Goal: Task Accomplishment & Management: Complete application form

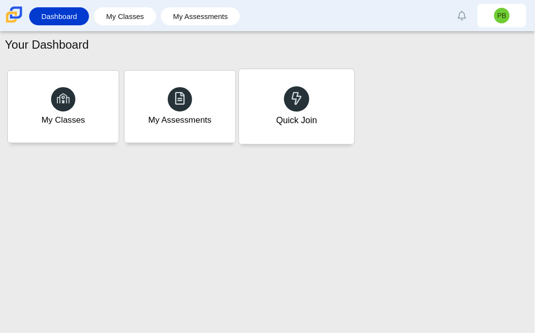
click at [270, 103] on div "Quick Join" at bounding box center [296, 106] width 115 height 75
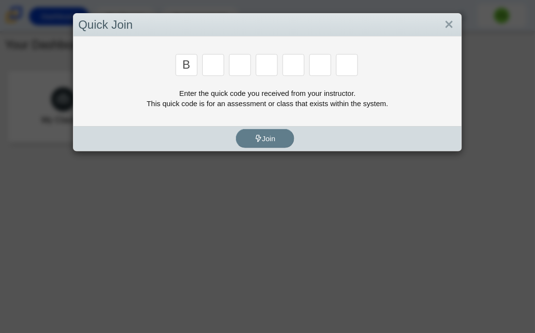
type input "b"
type input "m"
type input "3"
type input "5"
type input "3"
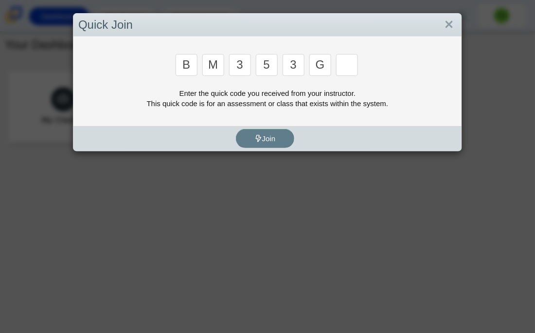
type input "g"
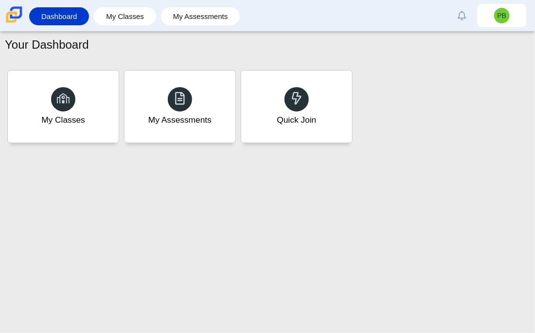
type input "b"
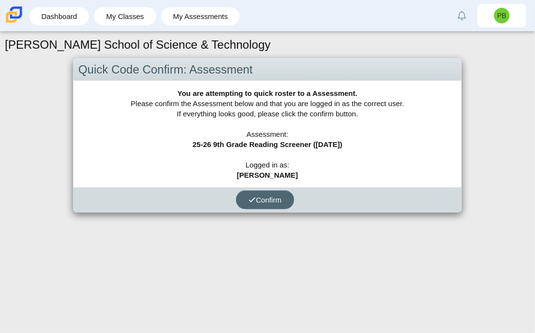
click at [273, 198] on span "Confirm" at bounding box center [265, 200] width 33 height 8
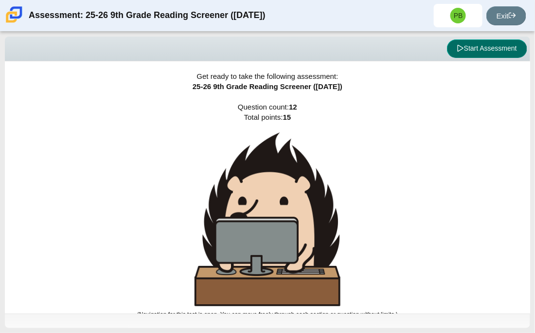
click at [485, 45] on button "Start Assessment" at bounding box center [487, 48] width 80 height 18
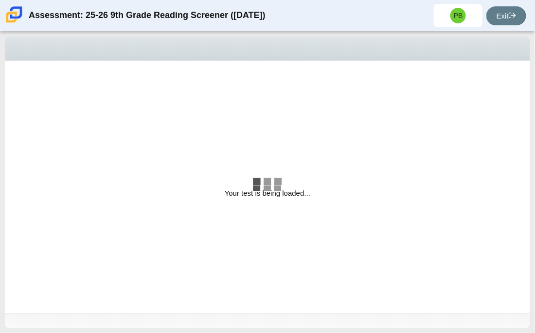
select select "ccc5b315-3c7c-471c-bf90-f22c8299c798"
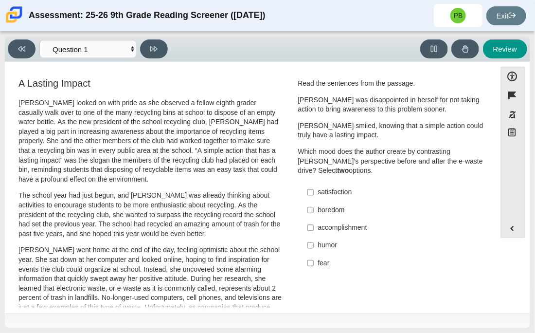
click at [394, 121] on p "[PERSON_NAME] smiled, knowing that a simple action could truly have a lasting i…" at bounding box center [391, 130] width 186 height 19
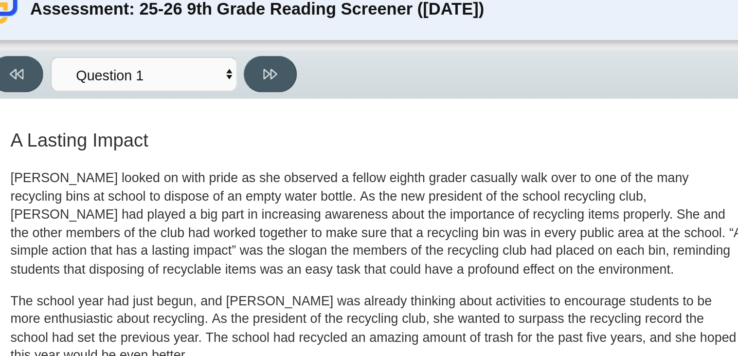
click at [157, 131] on p "[PERSON_NAME] looked on with pride as she observed a fellow eighth grader casua…" at bounding box center [209, 126] width 382 height 57
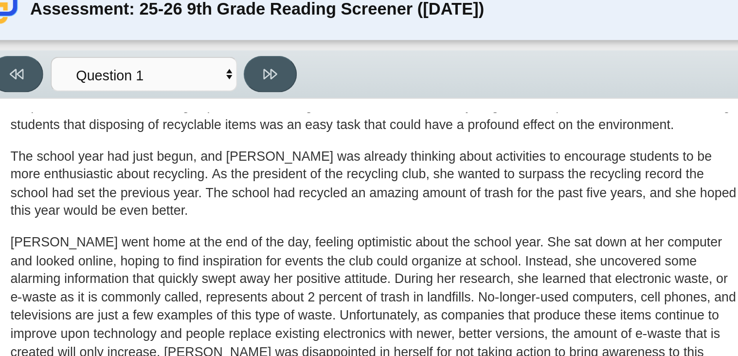
scroll to position [76, 0]
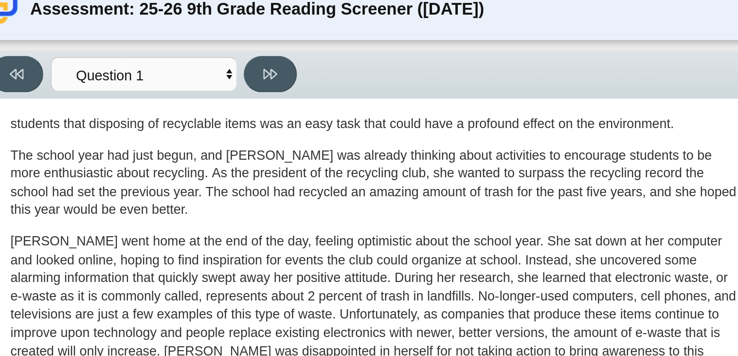
click at [155, 119] on p "The school year had just begun, and [PERSON_NAME] was already thinking about ac…" at bounding box center [209, 106] width 382 height 38
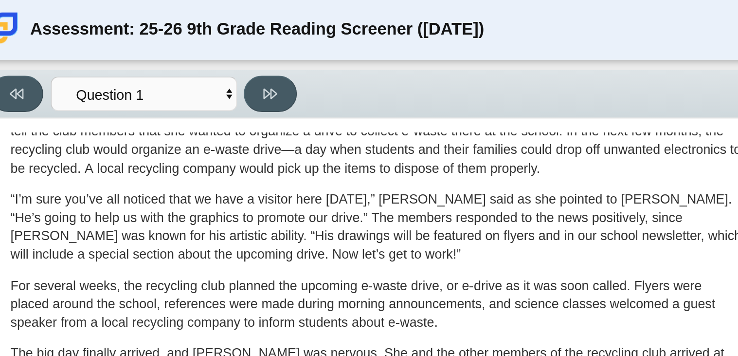
scroll to position [313, 0]
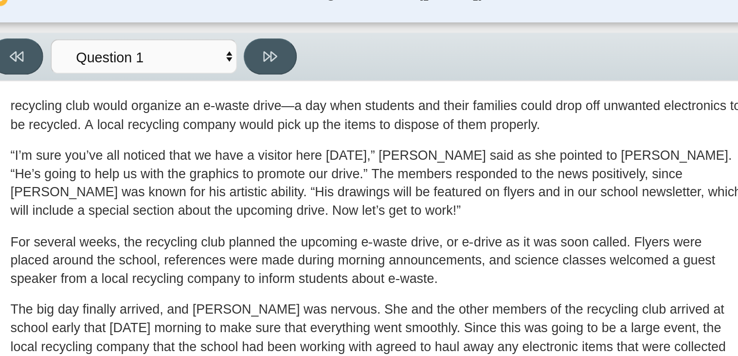
click at [163, 116] on p "“I’m sure you’ve all noticed that we have a visitor here [DATE],” [PERSON_NAME]…" at bounding box center [209, 115] width 382 height 38
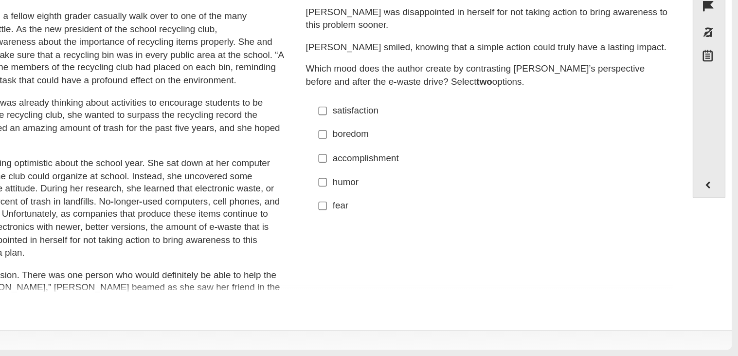
scroll to position [0, 0]
click at [481, 210] on div "accomplishment" at bounding box center [559, 209] width 246 height 10
click at [432, 210] on input "accomplishment accomplishment" at bounding box center [429, 208] width 6 height 18
checkbox input "true"
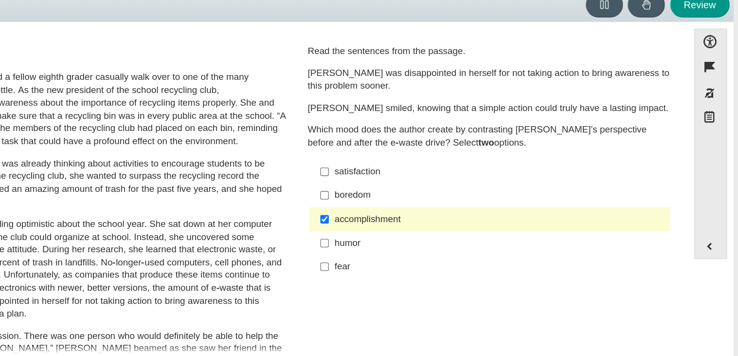
click at [452, 177] on div "satisfaction" at bounding box center [559, 173] width 246 height 10
click at [432, 177] on input "satisfaction satisfaction" at bounding box center [429, 173] width 6 height 18
checkbox input "true"
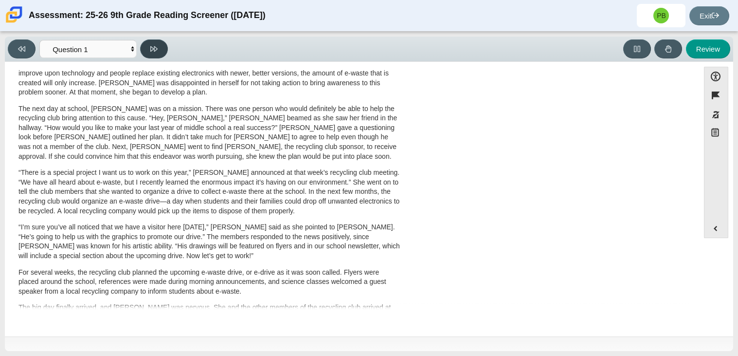
click at [162, 49] on button at bounding box center [154, 48] width 28 height 19
select select "0ff64528-ffd7-428d-b192-babfaadd44e8"
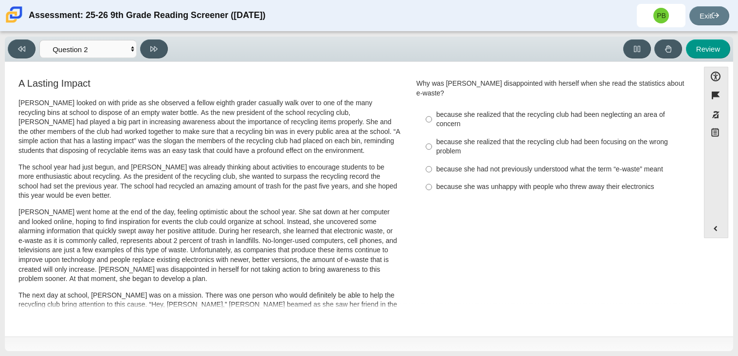
click at [479, 182] on label "because she was unhappy with people who threw away their electronics because sh…" at bounding box center [552, 187] width 267 height 18
click at [432, 182] on input "because she was unhappy with people who threw away their electronics because sh…" at bounding box center [429, 187] width 6 height 18
radio input "true"
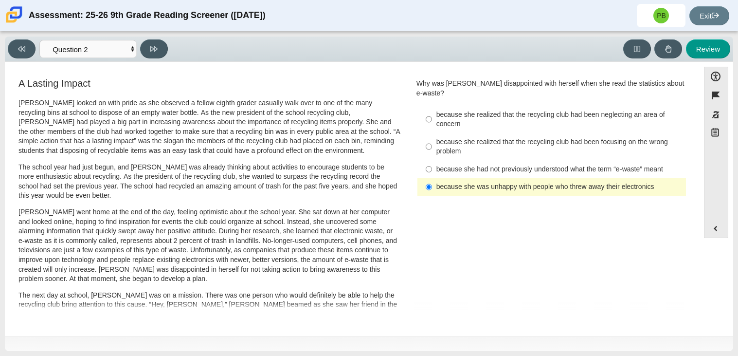
click at [503, 133] on label "because she realized that the recycling club had been focusing on the wrong pro…" at bounding box center [552, 146] width 267 height 27
click at [432, 133] on input "because she realized that the recycling club had been focusing on the wrong pro…" at bounding box center [429, 146] width 6 height 27
radio input "true"
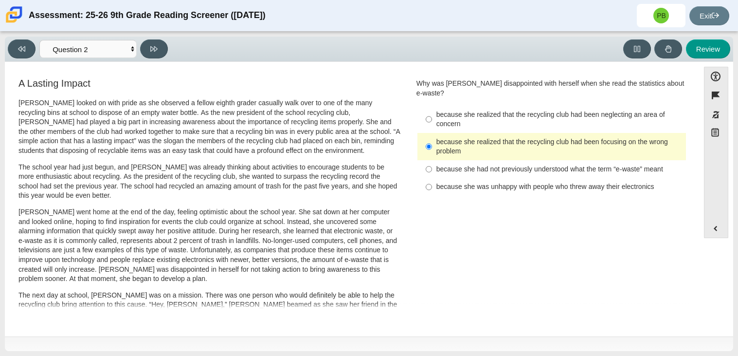
click at [450, 182] on label "because she was unhappy with people who threw away their electronics because sh…" at bounding box center [552, 187] width 267 height 18
click at [432, 182] on input "because she was unhappy with people who threw away their electronics because sh…" at bounding box center [429, 187] width 6 height 18
radio input "true"
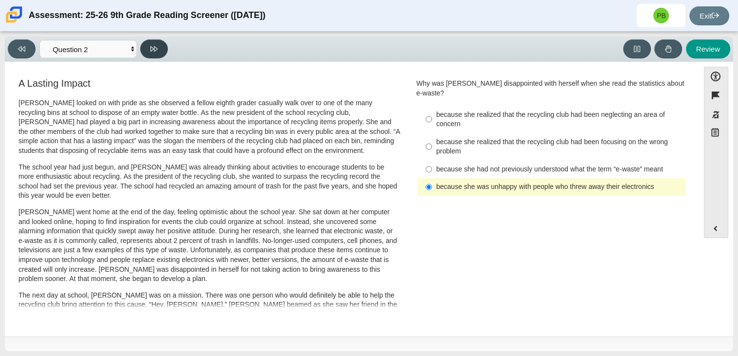
click at [155, 45] on icon at bounding box center [153, 48] width 7 height 7
select select "7ce3d843-6974-4858-901c-1ff39630e843"
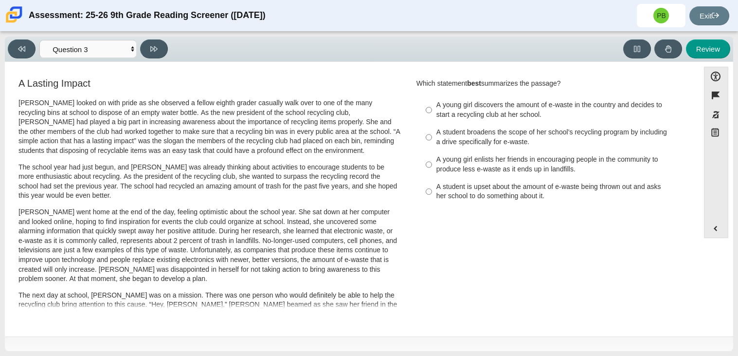
click at [535, 109] on div "A young girl discovers the amount of e-waste in the country and decides to star…" at bounding box center [559, 109] width 246 height 19
click at [432, 109] on input "A young girl discovers the amount of e-waste in the country and decides to star…" at bounding box center [429, 109] width 6 height 27
radio input "true"
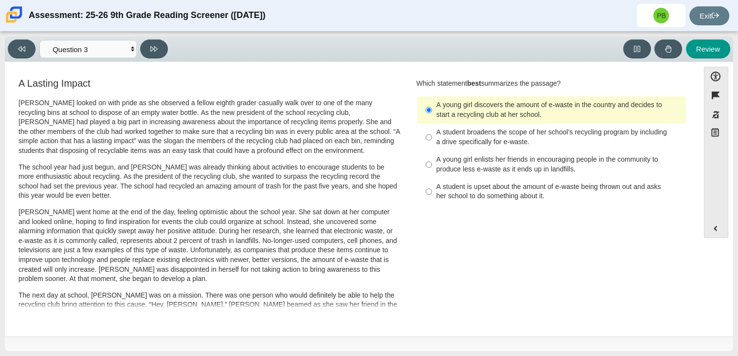
click at [491, 124] on label "A student broadens the scope of her school’s recycling program by including a d…" at bounding box center [552, 137] width 267 height 27
click at [432, 124] on input "A student broadens the scope of her school’s recycling program by including a d…" at bounding box center [429, 137] width 6 height 27
radio input "true"
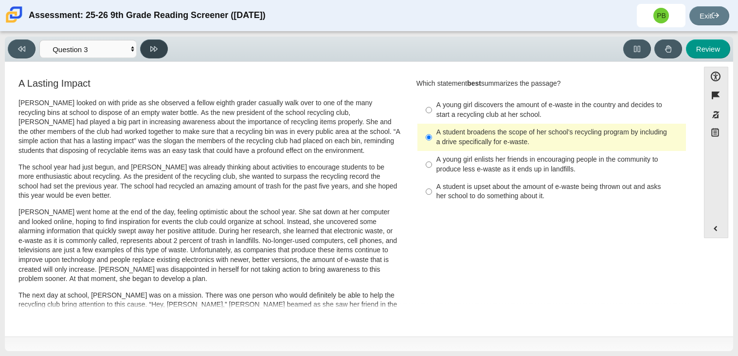
click at [149, 39] on button at bounding box center [154, 48] width 28 height 19
select select "ca9ea0f1-49c5-4bd1-83b0-472c18652b42"
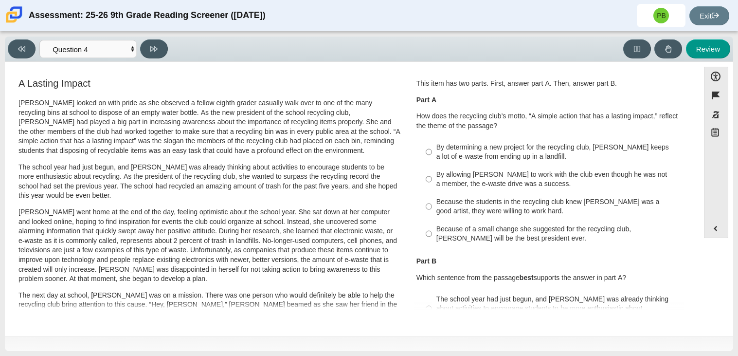
click at [446, 240] on div "Because of a small change she suggested for the recycling club, [PERSON_NAME] w…" at bounding box center [559, 233] width 246 height 19
click at [432, 240] on input "Because of a small change she suggested for the recycling club, [PERSON_NAME] w…" at bounding box center [429, 233] width 6 height 27
radio input "true"
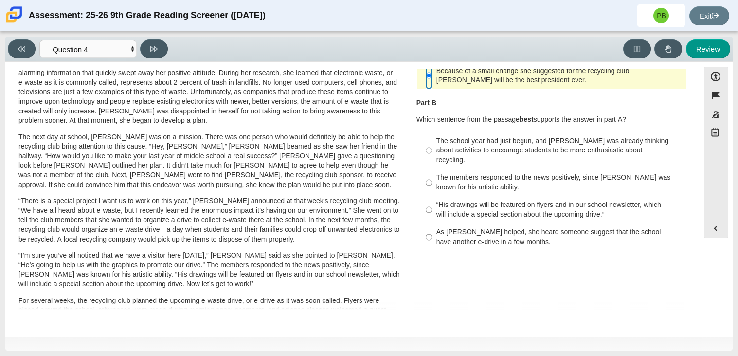
scroll to position [155, 0]
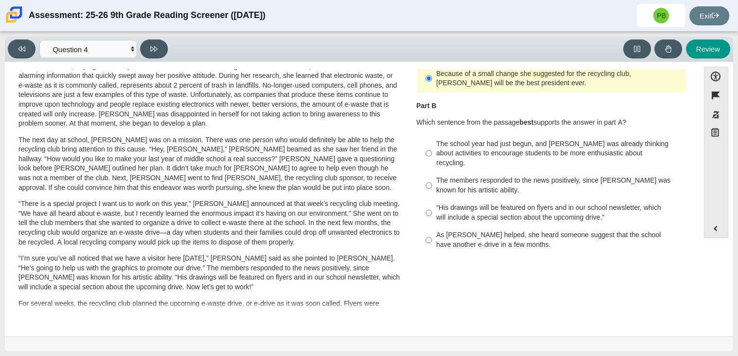
click at [512, 230] on div "As [PERSON_NAME] helped, she heard someone suggest that the school have another…" at bounding box center [559, 239] width 246 height 19
click at [432, 226] on input "As [PERSON_NAME] helped, she heard someone suggest that the school have another…" at bounding box center [429, 239] width 6 height 27
radio input "true"
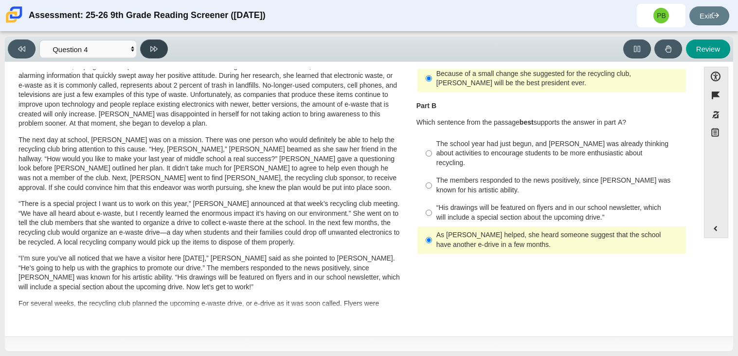
click at [150, 55] on button at bounding box center [154, 48] width 28 height 19
select select "e41f1a79-e29f-4095-8030-a53364015bed"
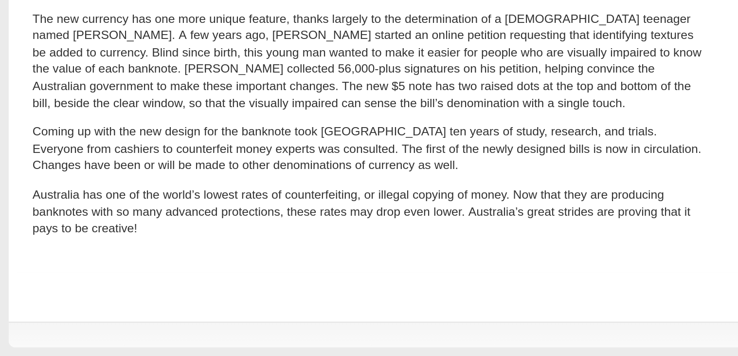
scroll to position [334, 0]
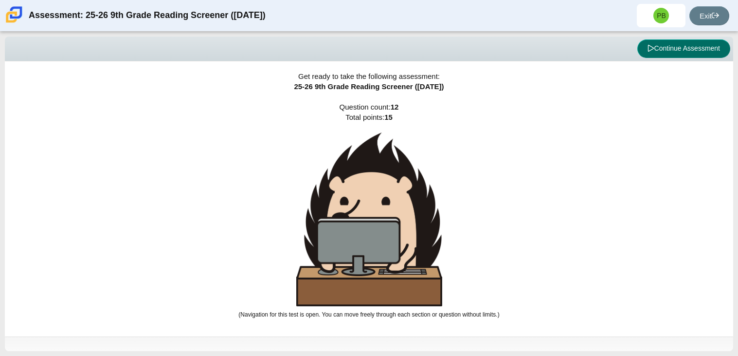
click at [650, 48] on icon at bounding box center [650, 48] width 7 height 7
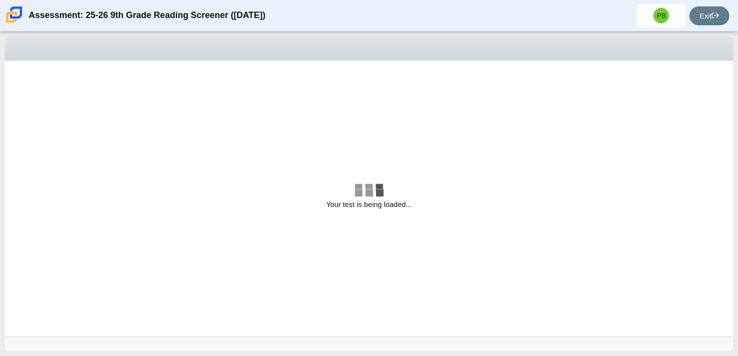
select select "e41f1a79-e29f-4095-8030-a53364015bed"
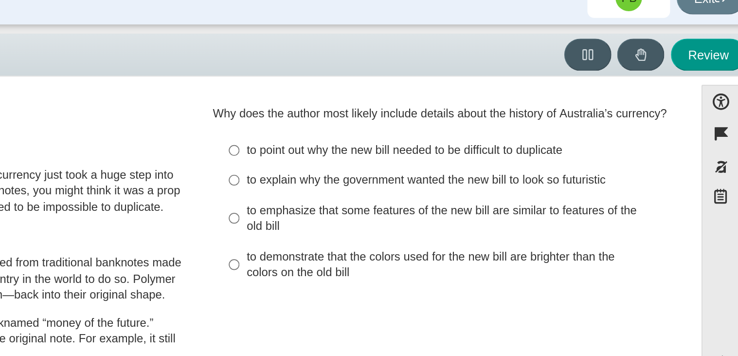
click at [522, 177] on div "to demonstrate that the colors used for the new bill are brighter than the colo…" at bounding box center [559, 172] width 246 height 19
click at [432, 177] on input "to demonstrate that the colors used for the new bill are brighter than the colo…" at bounding box center [429, 172] width 6 height 27
radio input "true"
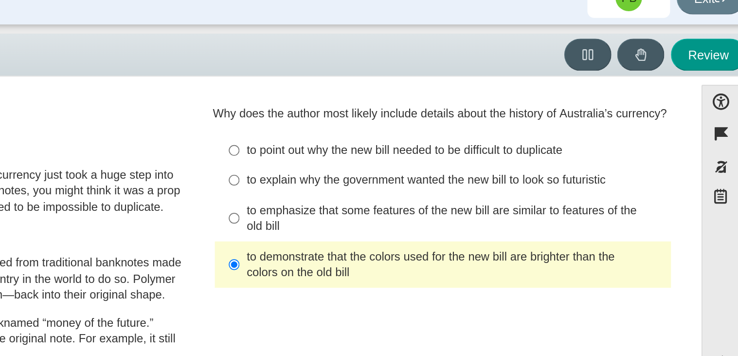
click at [522, 110] on label "to point out why the new bill needed to be difficult to duplicate to point out …" at bounding box center [552, 105] width 267 height 18
click at [432, 110] on input "to point out why the new bill needed to be difficult to duplicate to point out …" at bounding box center [429, 105] width 6 height 18
radio input "true"
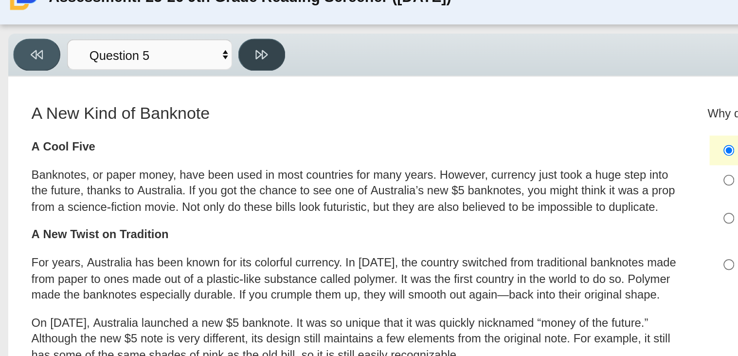
click at [153, 48] on icon at bounding box center [153, 48] width 7 height 7
select select "69146e31-7b3d-4a3e-9ce6-f30c24342ae0"
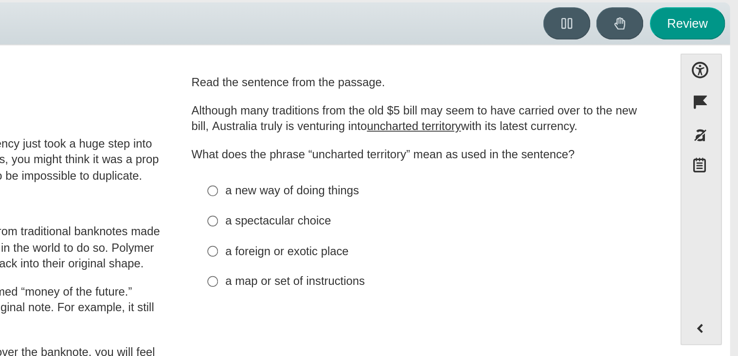
click at [467, 151] on div "a new way of doing things" at bounding box center [559, 148] width 246 height 10
click at [432, 151] on input "a new way of doing things a new way of doing things" at bounding box center [429, 147] width 6 height 18
radio input "true"
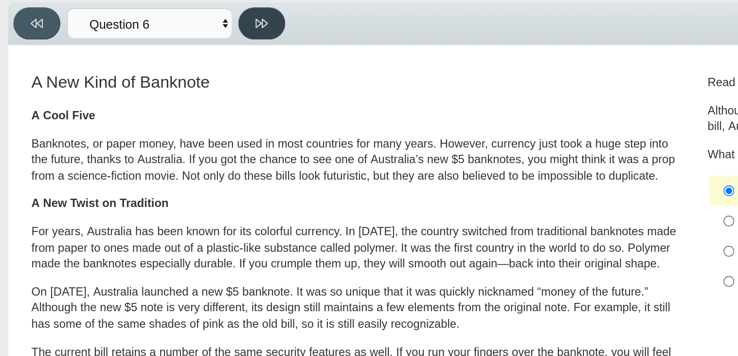
click at [145, 50] on button at bounding box center [154, 48] width 28 height 19
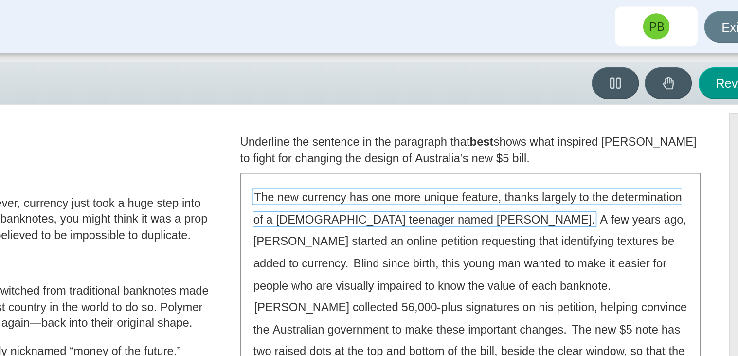
drag, startPoint x: 459, startPoint y: 131, endPoint x: 677, endPoint y: 198, distance: 227.6
click at [677, 198] on div "The new currency has one more unique feature, thanks largely to the determinati…" at bounding box center [551, 168] width 269 height 130
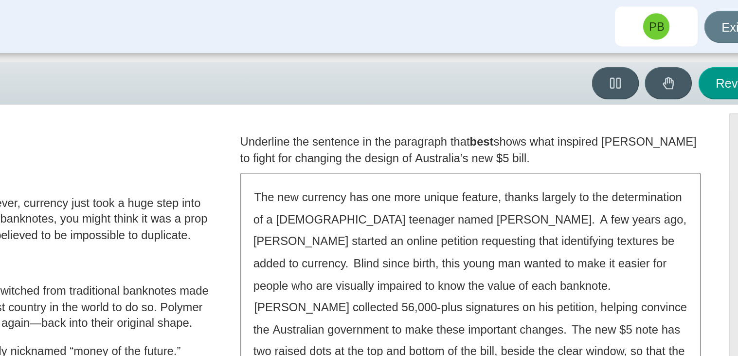
click at [677, 198] on div "The new currency has one more unique feature, thanks largely to the determinati…" at bounding box center [551, 168] width 269 height 130
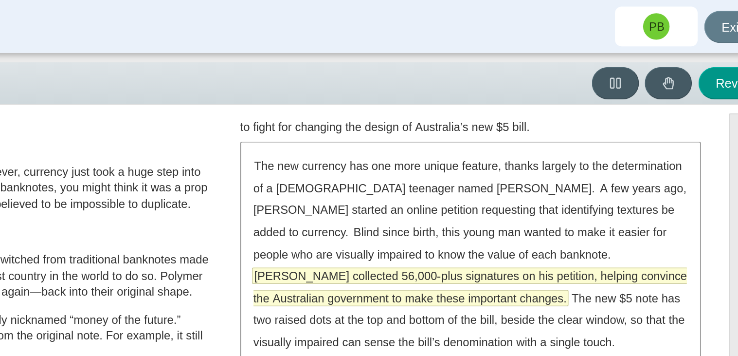
scroll to position [19, 0]
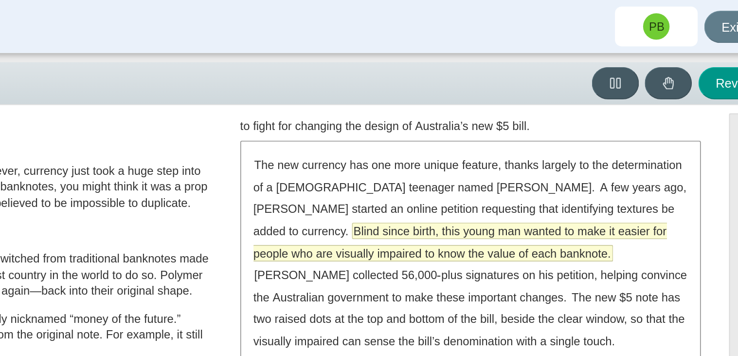
click at [584, 139] on span "Blind since birth, this young man wanted to make it easier for people who are v…" at bounding box center [545, 142] width 243 height 22
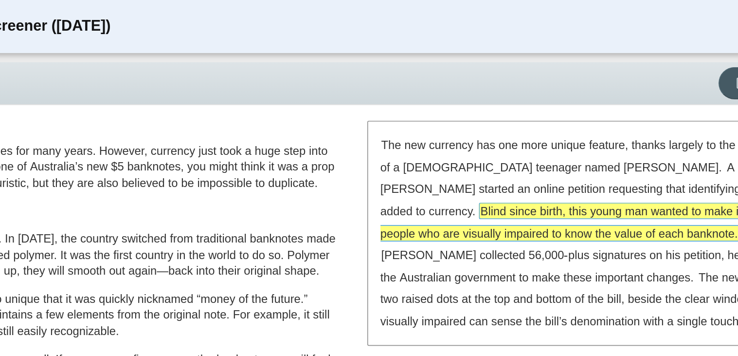
scroll to position [0, 0]
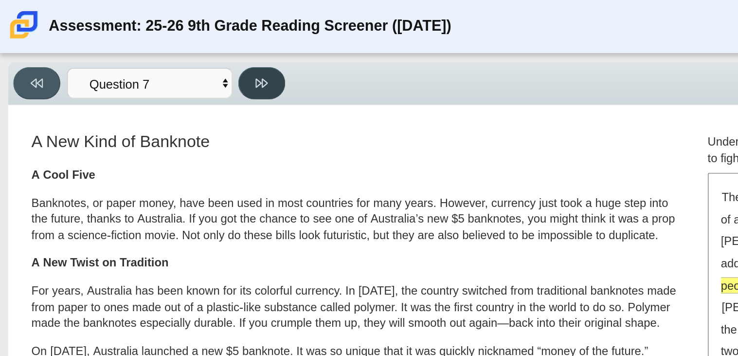
click at [163, 47] on button at bounding box center [154, 48] width 28 height 19
select select "ea8338c2-a6a3-418e-a305-2b963b54a290"
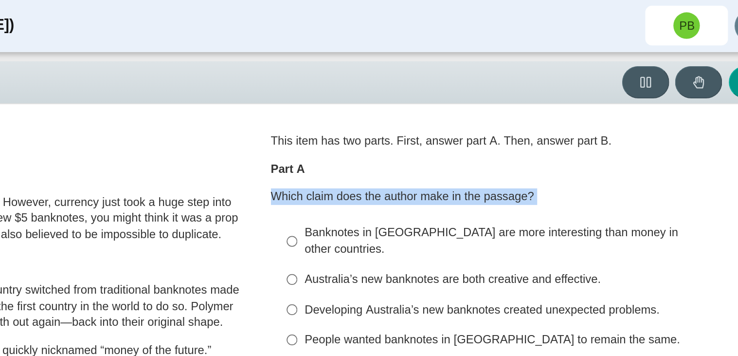
drag, startPoint x: 408, startPoint y: 115, endPoint x: 577, endPoint y: 125, distance: 169.6
click at [577, 125] on div "Question 1 This item has two parts. First, answer part A. Then, answer part B. …" at bounding box center [551, 217] width 285 height 282
click at [546, 120] on p "Which claim does the author make in the passage?" at bounding box center [551, 116] width 270 height 10
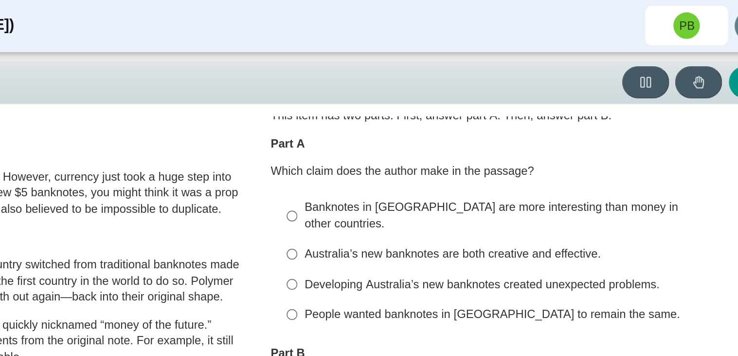
scroll to position [20, 0]
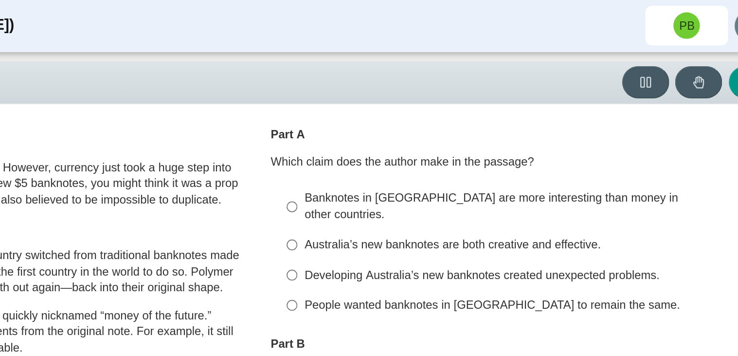
click at [546, 120] on div "Banknotes in [GEOGRAPHIC_DATA] are more interesting than money in other countri…" at bounding box center [559, 121] width 246 height 19
click at [432, 120] on input "Banknotes in Australia are more interesting than money in other countries. Bank…" at bounding box center [429, 121] width 6 height 27
radio input "true"
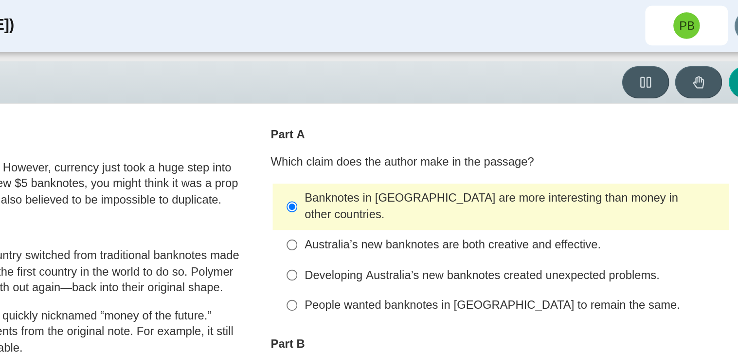
click at [538, 140] on div "Australia’s new banknotes are both creative and effective." at bounding box center [559, 145] width 246 height 10
click at [432, 136] on input "Australia’s new banknotes are both creative and effective. Australia’s new bank…" at bounding box center [429, 145] width 6 height 18
radio input "true"
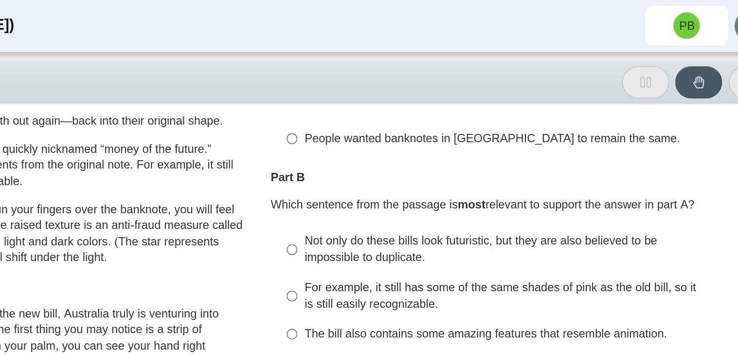
scroll to position [143, 0]
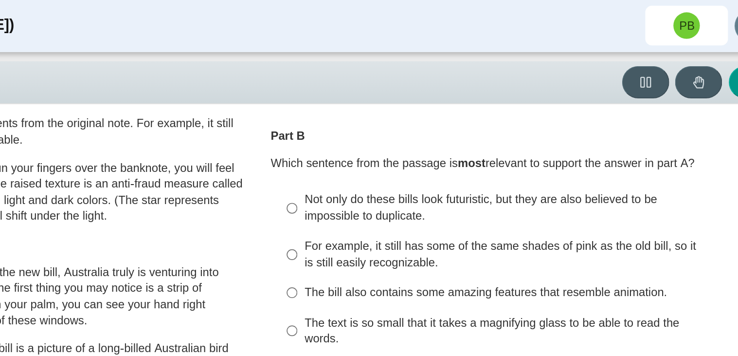
click at [504, 126] on label "Not only do these bills look futuristic, but they are also believed to be impos…" at bounding box center [552, 122] width 267 height 27
click at [432, 126] on input "Not only do these bills look futuristic, but they are also believed to be impos…" at bounding box center [429, 122] width 6 height 27
radio input "true"
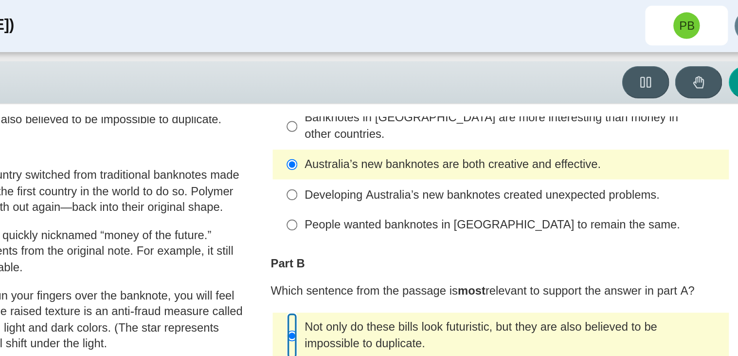
scroll to position [0, 0]
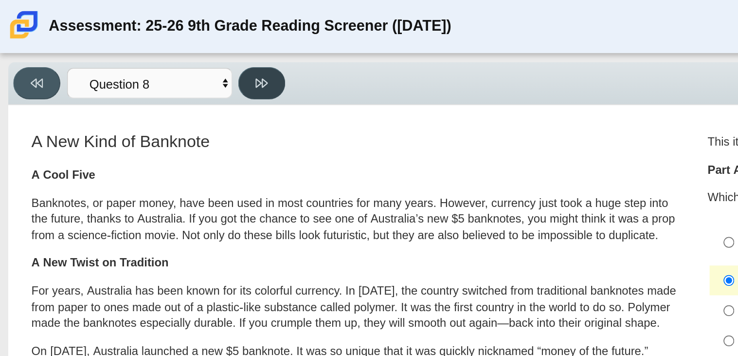
click at [147, 55] on button at bounding box center [154, 48] width 28 height 19
select select "89f058d6-b15c-4ef5-a4b3-fdaffb8868b6"
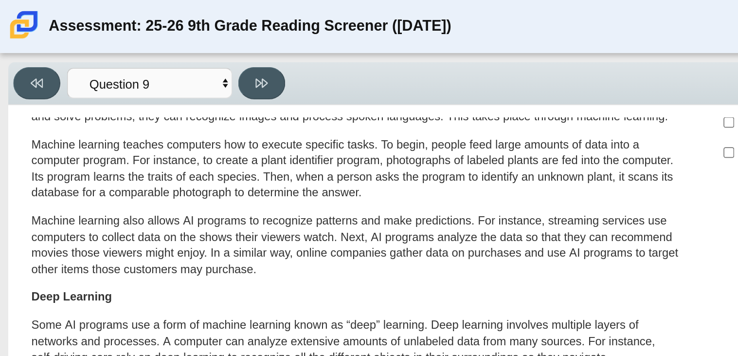
scroll to position [94, 0]
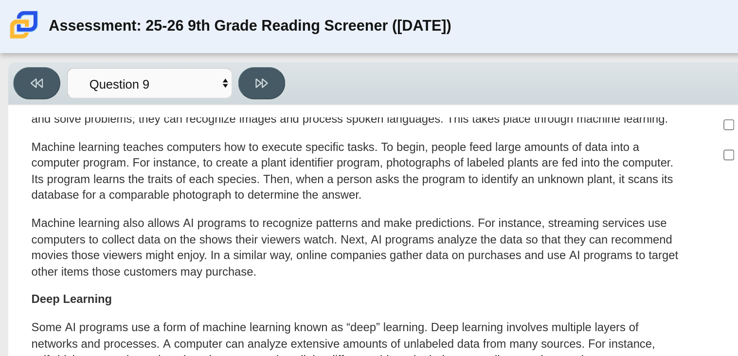
drag, startPoint x: 212, startPoint y: 167, endPoint x: 178, endPoint y: 133, distance: 47.8
click at [178, 133] on div "Artificial intelligence, known as AI, is an invisible part of people’s daily li…" at bounding box center [209, 171] width 382 height 335
click at [167, 154] on p "Machine learning also allows AI programs to recognize patterns and make predict…" at bounding box center [209, 145] width 382 height 38
drag, startPoint x: 173, startPoint y: 158, endPoint x: 176, endPoint y: 135, distance: 23.0
click at [176, 135] on p "Machine learning also allows AI programs to recognize patterns and make predict…" at bounding box center [209, 145] width 382 height 38
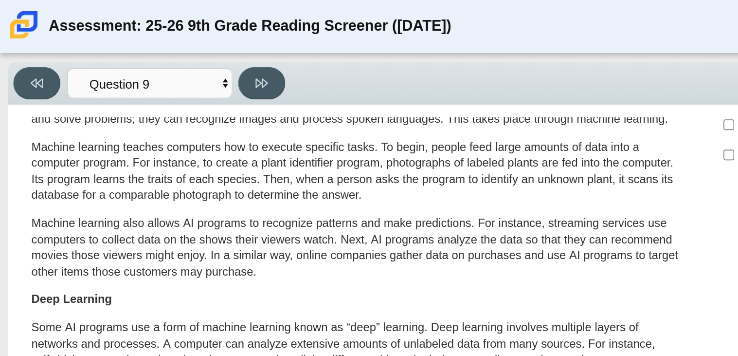
click at [176, 135] on p "Machine learning also allows AI programs to recognize patterns and make predict…" at bounding box center [209, 145] width 382 height 38
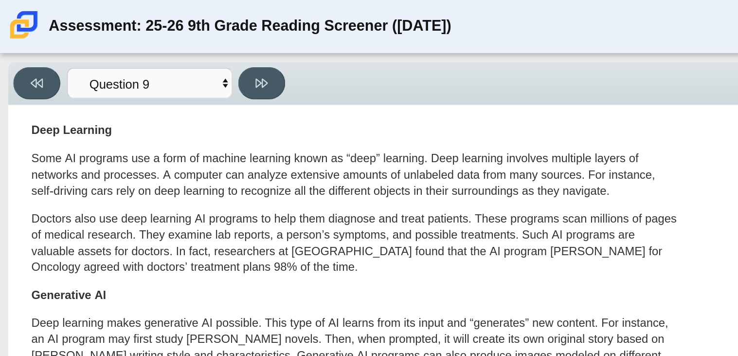
scroll to position [194, 0]
drag, startPoint x: 218, startPoint y: 161, endPoint x: 156, endPoint y: 115, distance: 77.3
click at [156, 115] on div "Artificial intelligence, known as AI, is an invisible part of people’s daily li…" at bounding box center [209, 71] width 382 height 335
click at [126, 108] on p "Some AI programs use a form of machine learning known as “deep” learning. Deep …" at bounding box center [209, 102] width 382 height 29
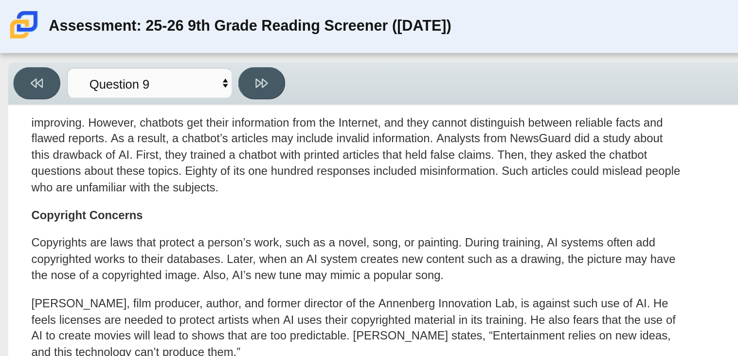
scroll to position [489, 0]
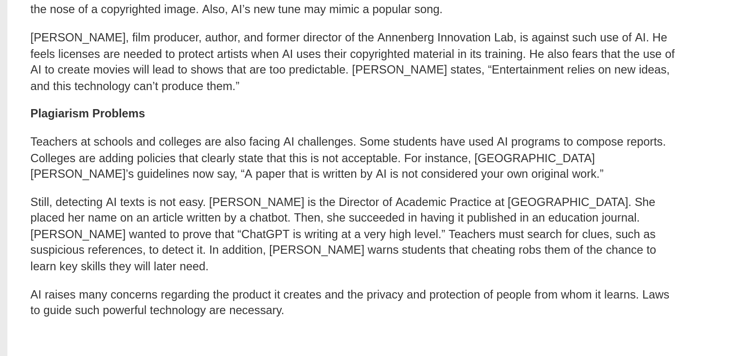
drag, startPoint x: 198, startPoint y: 299, endPoint x: 108, endPoint y: 209, distance: 126.9
click at [108, 209] on div "In 2023, the European Union (EU) passed a draft of the first major law to gover…" at bounding box center [209, 146] width 382 height 344
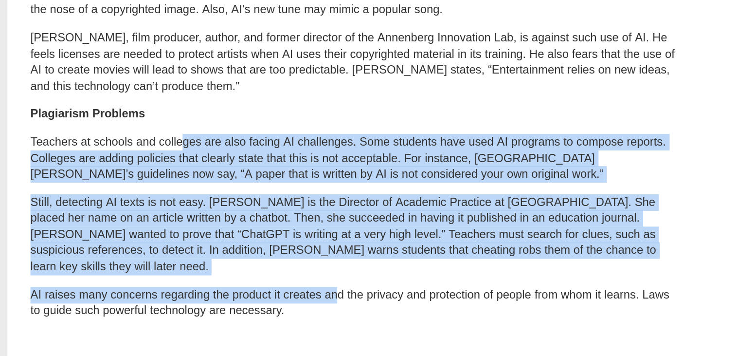
click at [158, 257] on p "Still, detecting AI texts is not easy. [PERSON_NAME] is the Director of Academi…" at bounding box center [209, 262] width 382 height 48
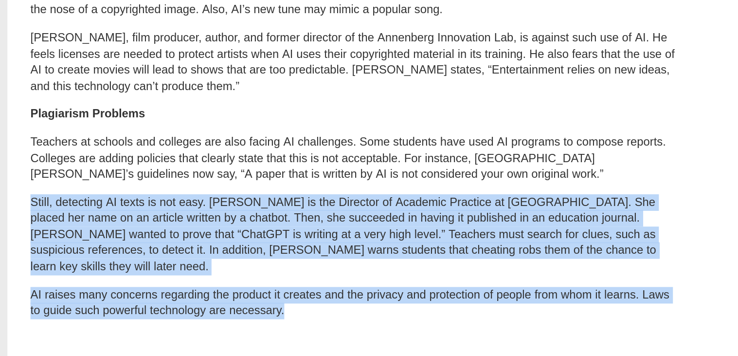
drag, startPoint x: 167, startPoint y: 317, endPoint x: 4, endPoint y: 154, distance: 230.5
click at [5, 154] on div "Accessibility options Close Color scheme Font size Zoom Change the background a…" at bounding box center [369, 199] width 728 height 274
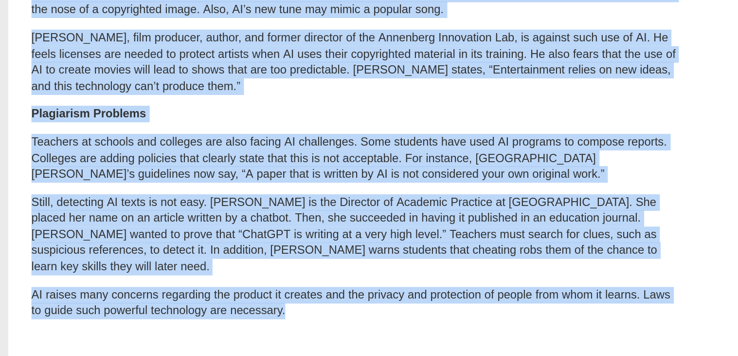
click at [165, 243] on p "Still, detecting AI texts is not easy. [PERSON_NAME] is the Director of Academi…" at bounding box center [209, 262] width 382 height 48
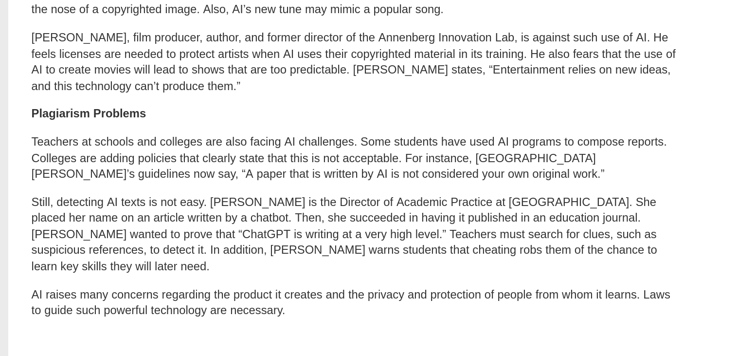
click at [165, 243] on p "Still, detecting AI texts is not easy. [PERSON_NAME] is the Director of Academi…" at bounding box center [209, 262] width 382 height 48
drag, startPoint x: 204, startPoint y: 279, endPoint x: 117, endPoint y: 246, distance: 93.4
click at [117, 246] on p "Still, detecting AI texts is not easy. [PERSON_NAME] is the Director of Academi…" at bounding box center [209, 262] width 382 height 48
click at [135, 256] on p "Still, detecting AI texts is not easy. [PERSON_NAME] is the Director of Academi…" at bounding box center [209, 262] width 382 height 48
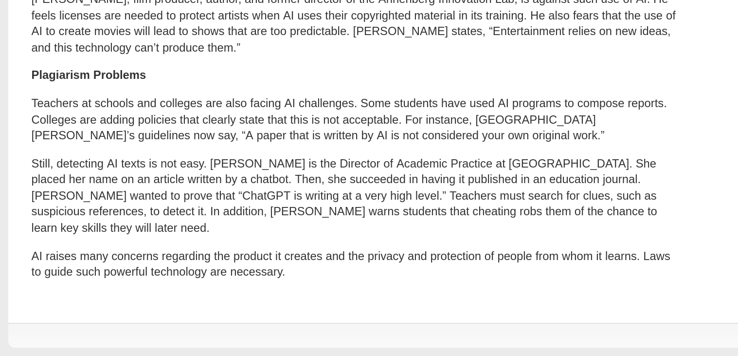
click at [221, 249] on p "Still, detecting AI texts is not easy. [PERSON_NAME] is the Director of Academi…" at bounding box center [209, 262] width 382 height 48
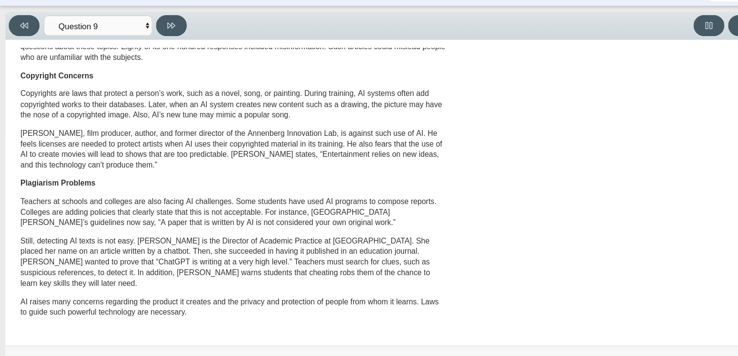
scroll to position [0, 0]
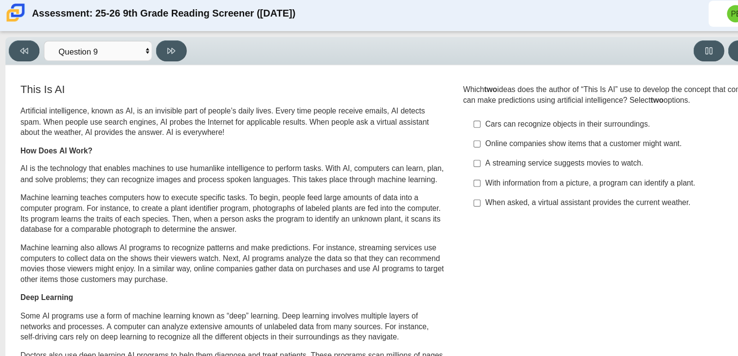
click at [442, 146] on div "A streaming service suggests movies to watch." at bounding box center [559, 150] width 246 height 10
click at [432, 146] on input "A streaming service suggests movies to watch. A streaming service suggests movi…" at bounding box center [429, 150] width 6 height 18
checkbox input "true"
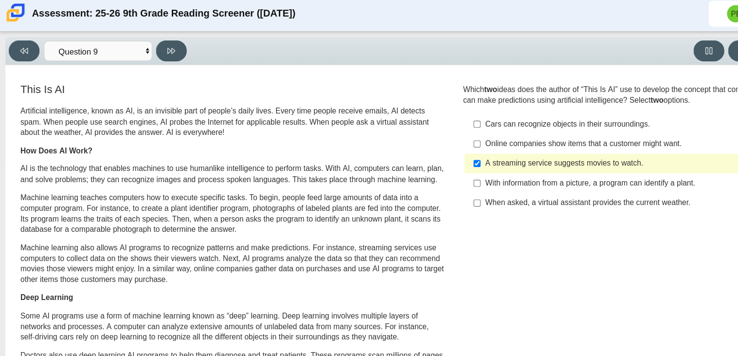
click at [475, 131] on div "Online companies show items that a customer might want." at bounding box center [559, 132] width 246 height 10
click at [432, 131] on input "Online companies show items that a customer might want. Online companies show i…" at bounding box center [429, 133] width 6 height 18
checkbox input "true"
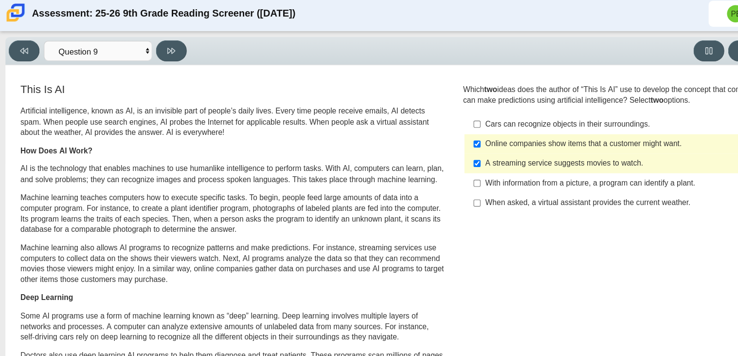
click at [144, 39] on div "Viewing Question 9 of 12 in Pacing Mode Questions Question 1 Question 2 Questio…" at bounding box center [90, 48] width 164 height 19
click at [144, 40] on div "Viewing Question 9 of 12 in Pacing Mode Questions Question 1 Question 2 Questio…" at bounding box center [90, 48] width 164 height 19
click at [146, 47] on button at bounding box center [154, 48] width 28 height 19
select select "cdf3c14e-a918-44d1-9b63-3db0fa81641e"
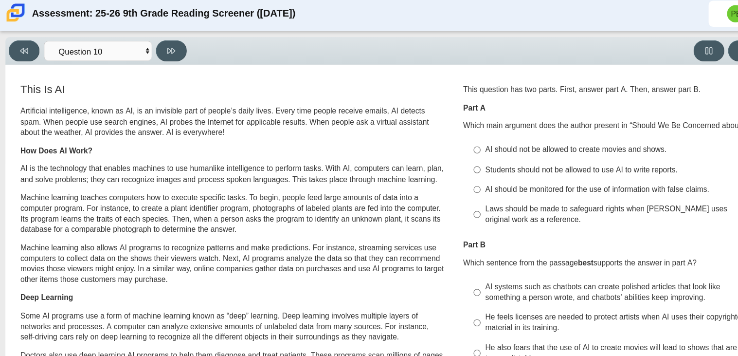
click at [474, 187] on div "Laws should be made to safeguard rights when [PERSON_NAME] uses original work a…" at bounding box center [559, 195] width 246 height 19
click at [432, 187] on input "Laws should be made to safeguard rights when AI uses original work as a referen…" at bounding box center [429, 195] width 6 height 27
radio input "true"
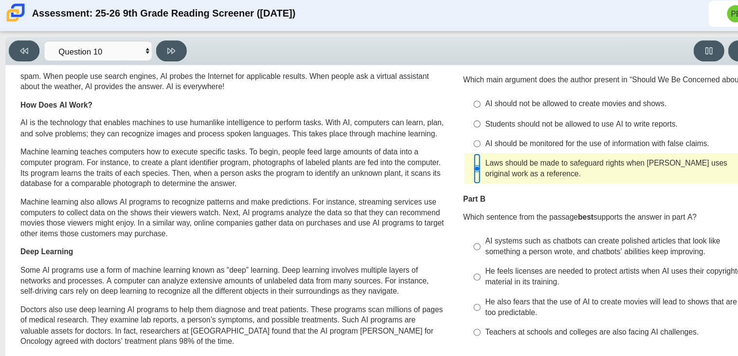
scroll to position [101, 0]
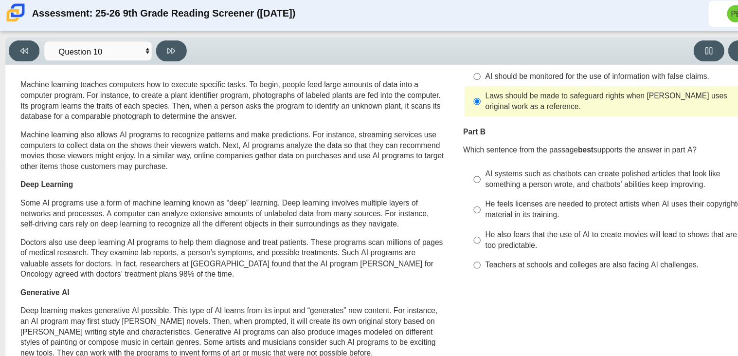
click at [529, 137] on b "best" at bounding box center [527, 137] width 14 height 9
click at [476, 173] on div "AI systems such as chatbots can create polished articles that look like somethi…" at bounding box center [559, 164] width 246 height 19
click at [432, 173] on input "AI systems such as chatbots can create polished articles that look like somethi…" at bounding box center [429, 164] width 6 height 27
radio input "true"
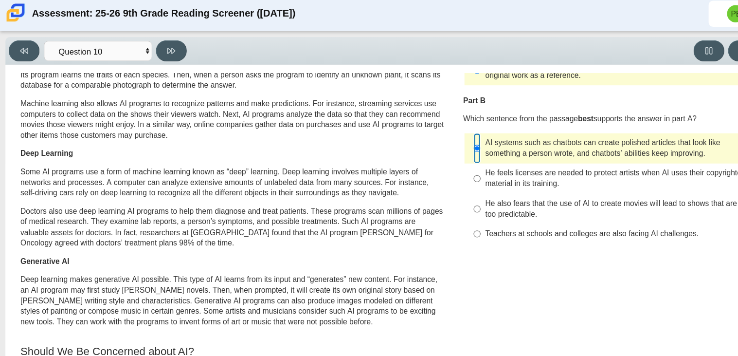
scroll to position [131, 0]
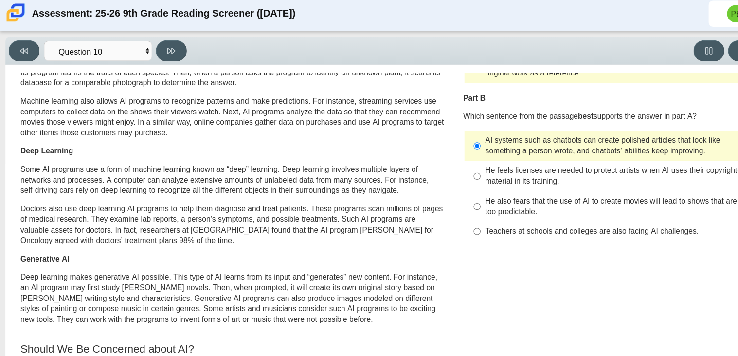
click at [147, 58] on div "Viewing Question 10 of 12 in Pacing Mode Questions Question 1 Question 2 Questi…" at bounding box center [369, 48] width 728 height 25
click at [149, 56] on button at bounding box center [154, 48] width 28 height 19
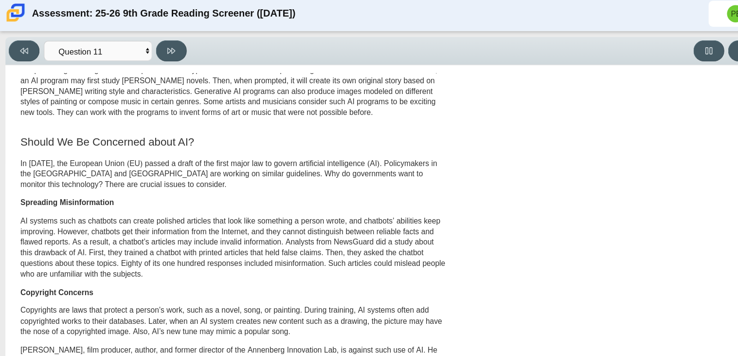
scroll to position [0, 0]
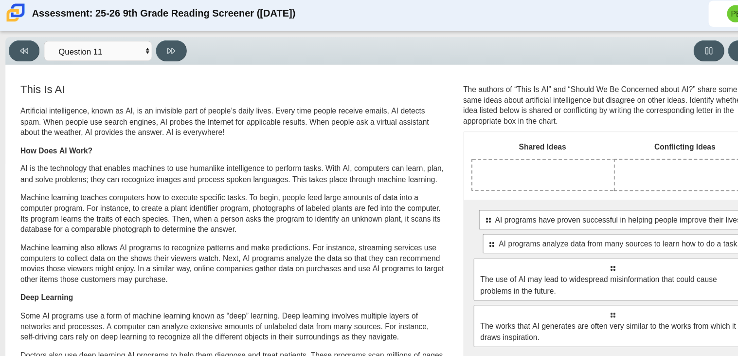
click at [218, 120] on p "Artificial intelligence, known as AI, is an invisible part of people’s daily li…" at bounding box center [209, 112] width 382 height 29
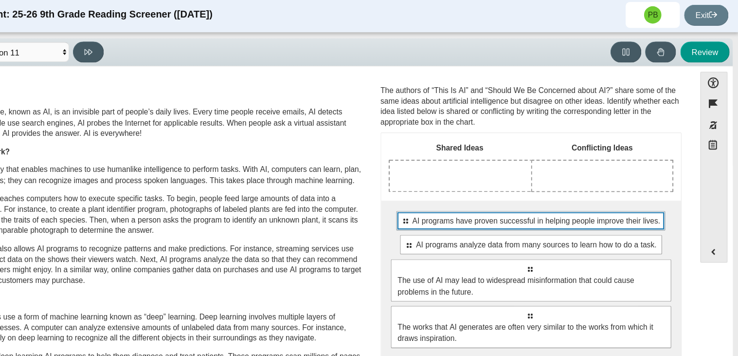
drag, startPoint x: 449, startPoint y: 203, endPoint x: 493, endPoint y: 158, distance: 63.6
click at [493, 158] on div "Shared Ideas Conflicting Ideas Select to move response to a response input area…" at bounding box center [551, 223] width 269 height 202
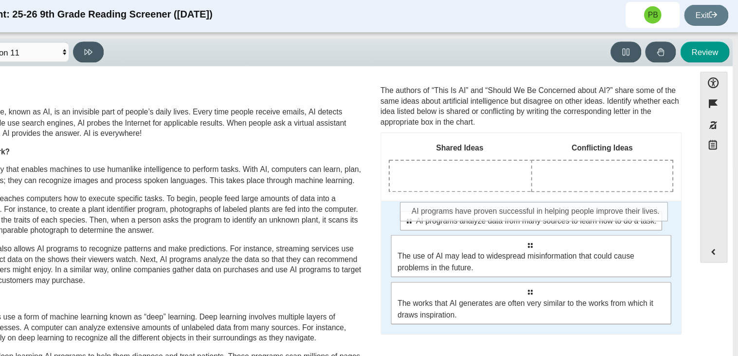
drag, startPoint x: 434, startPoint y: 199, endPoint x: 441, endPoint y: 190, distance: 10.8
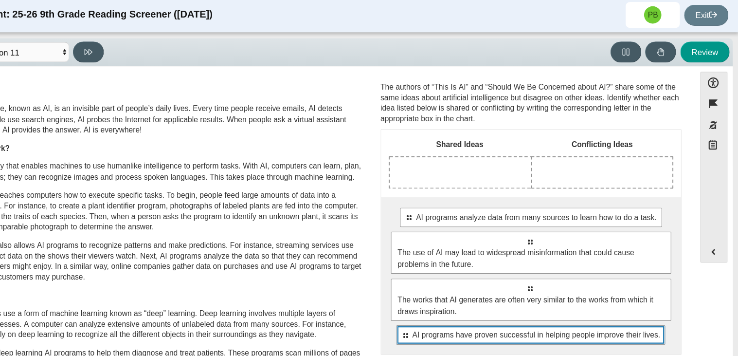
scroll to position [2, 0]
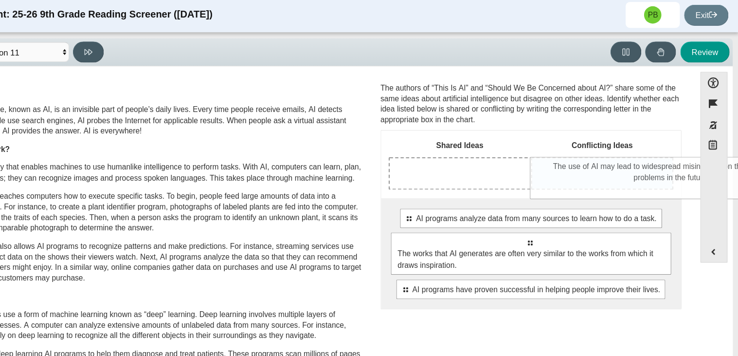
drag, startPoint x: 452, startPoint y: 223, endPoint x: 580, endPoint y: 156, distance: 144.5
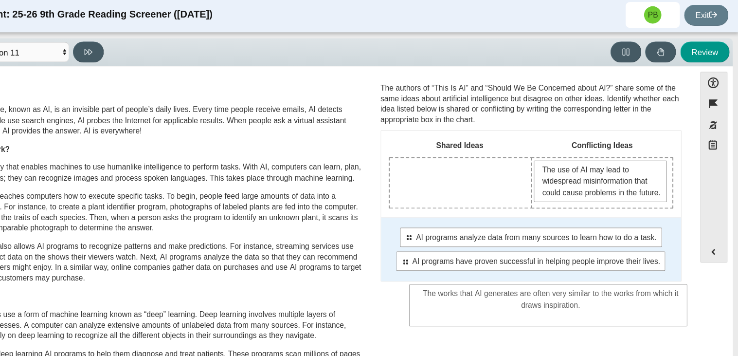
drag, startPoint x: 517, startPoint y: 243, endPoint x: 550, endPoint y: 265, distance: 39.5
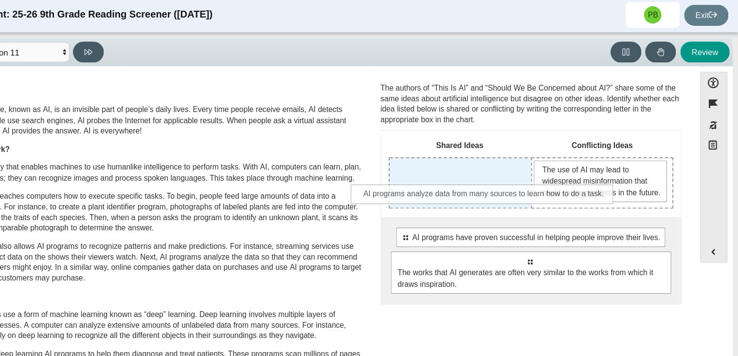
drag, startPoint x: 538, startPoint y: 227, endPoint x: 498, endPoint y: 177, distance: 64.0
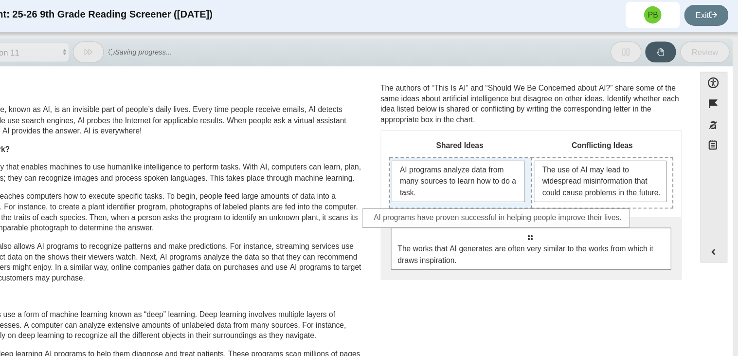
drag, startPoint x: 503, startPoint y: 222, endPoint x: 475, endPoint y: 195, distance: 39.6
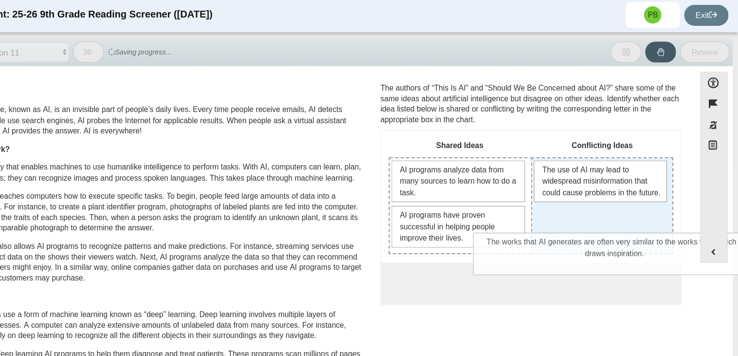
drag, startPoint x: 505, startPoint y: 259, endPoint x: 582, endPoint y: 224, distance: 84.5
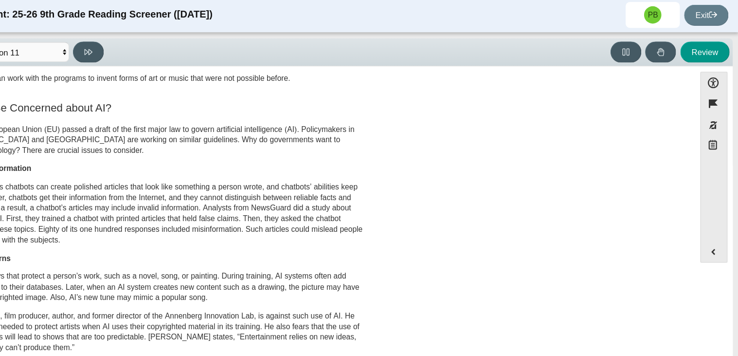
scroll to position [489, 0]
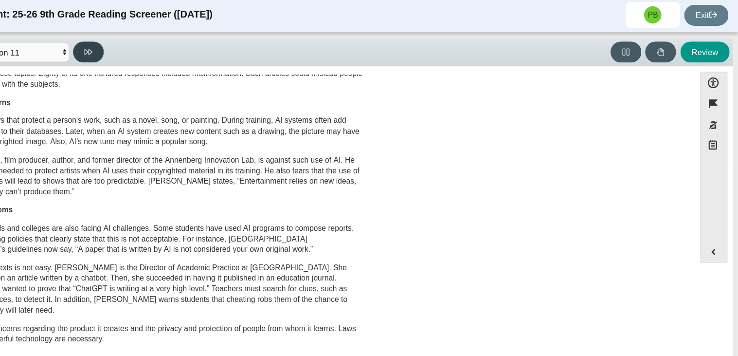
click at [162, 51] on button at bounding box center [154, 48] width 28 height 19
select select "c3effed4-44ce-4a19-bd96-1787f34e9b4c"
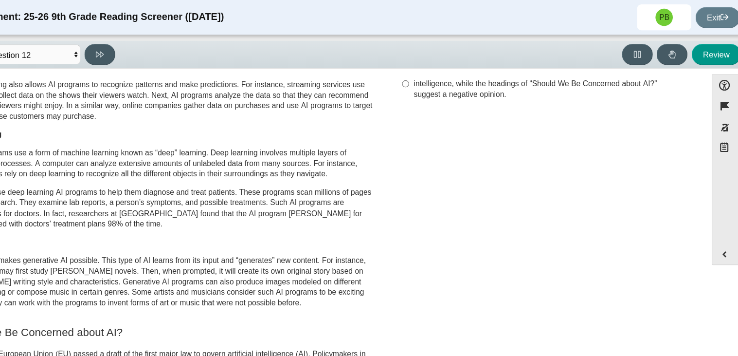
scroll to position [169, 0]
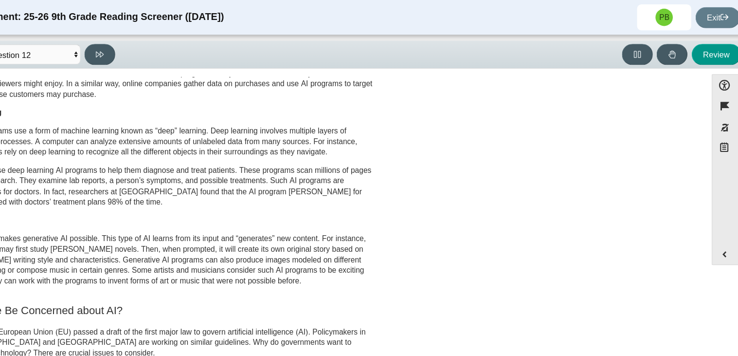
click at [470, 171] on div "This Is AI Artificial intelligence, known as AI, is an invisible part of people…" at bounding box center [352, 276] width 684 height 738
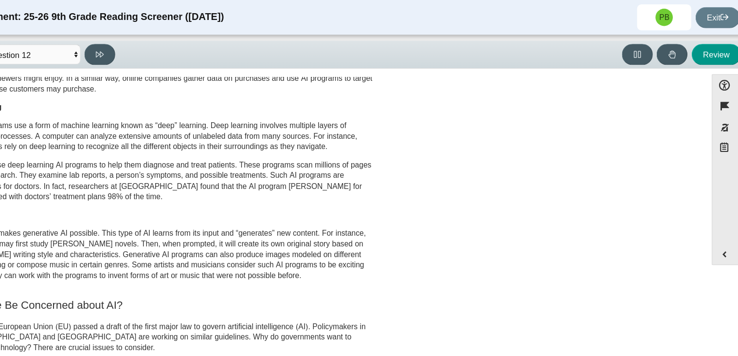
scroll to position [0, 0]
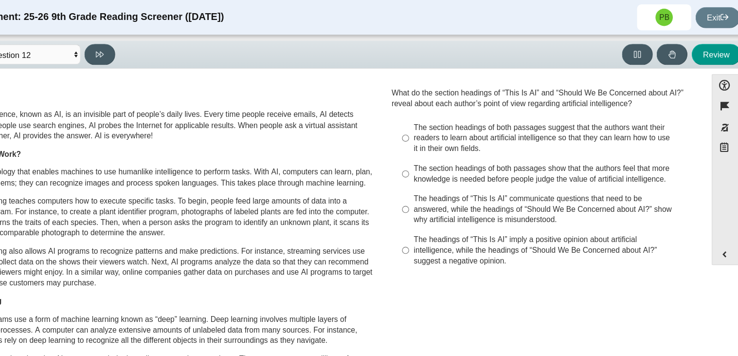
click at [493, 155] on div "The section headings of both passages show that the authors feel that more know…" at bounding box center [559, 155] width 246 height 19
click at [432, 155] on input "The section headings of both passages show that the authors feel that more know…" at bounding box center [429, 156] width 6 height 27
radio input "true"
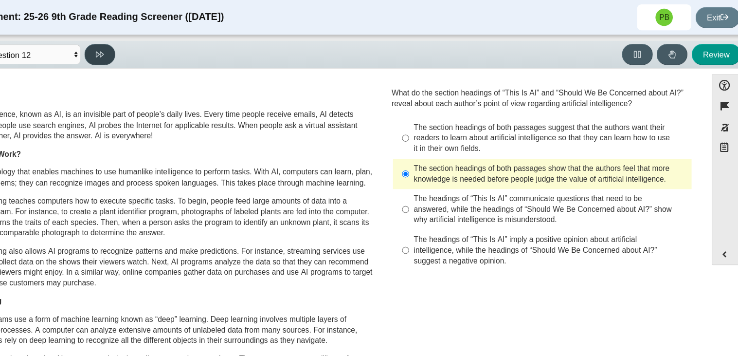
click at [146, 49] on button at bounding box center [154, 48] width 28 height 19
select select "review"
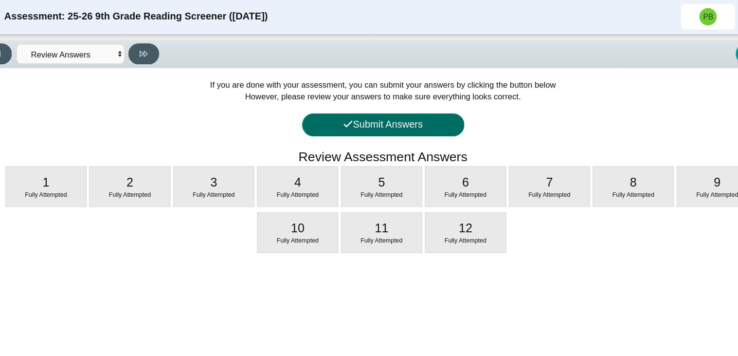
click at [343, 106] on button "Submit Answers" at bounding box center [369, 112] width 146 height 21
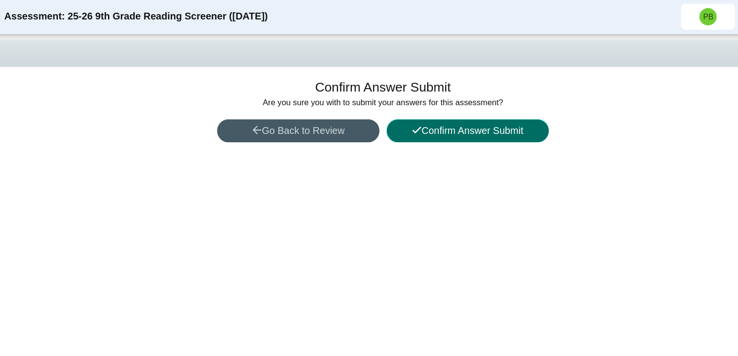
click at [411, 123] on button "Confirm Answer Submit" at bounding box center [445, 118] width 146 height 21
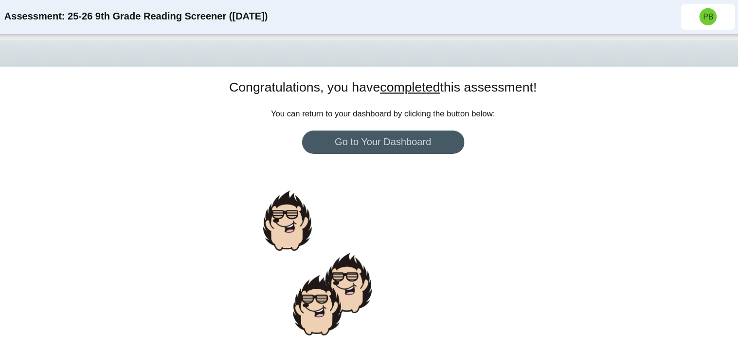
click at [359, 183] on div "Congratulations, you have completed this assessment! You can return to your das…" at bounding box center [369, 198] width 728 height 275
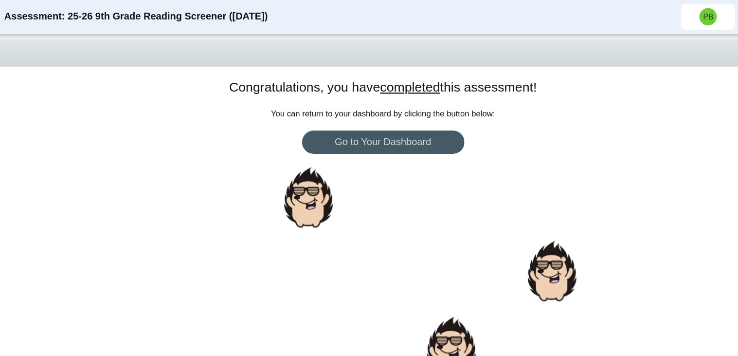
click at [339, 136] on div at bounding box center [340, 136] width 2 height 2
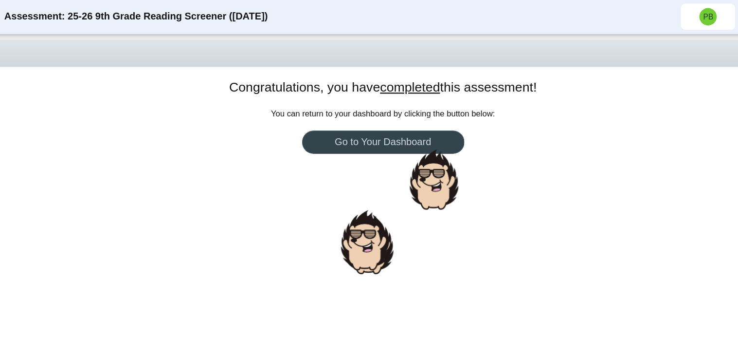
click at [358, 126] on link "Go to Your Dashboard" at bounding box center [369, 128] width 146 height 21
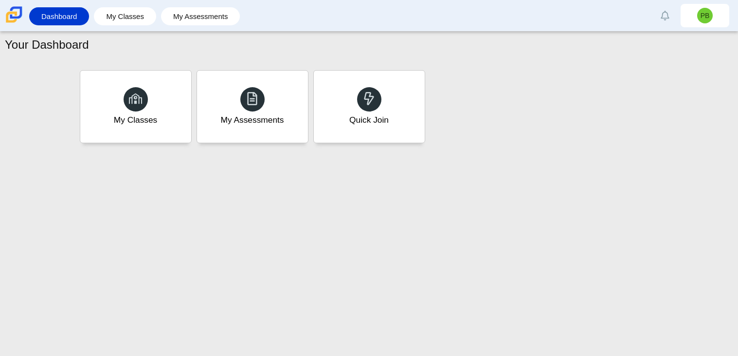
click at [403, 300] on div "Your Dashboard My Classes My Assessments Quick Join" at bounding box center [369, 194] width 738 height 324
